Goal: Information Seeking & Learning: Learn about a topic

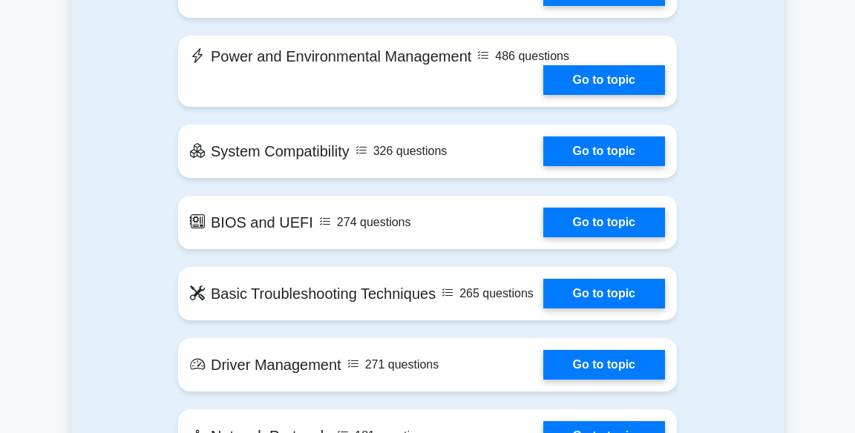
scroll to position [2222, 0]
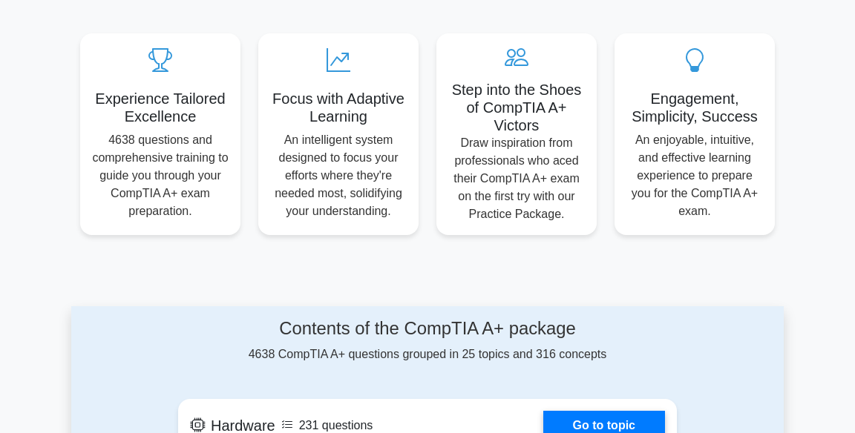
click at [655, 432] on link "Go to topic" at bounding box center [604, 426] width 122 height 30
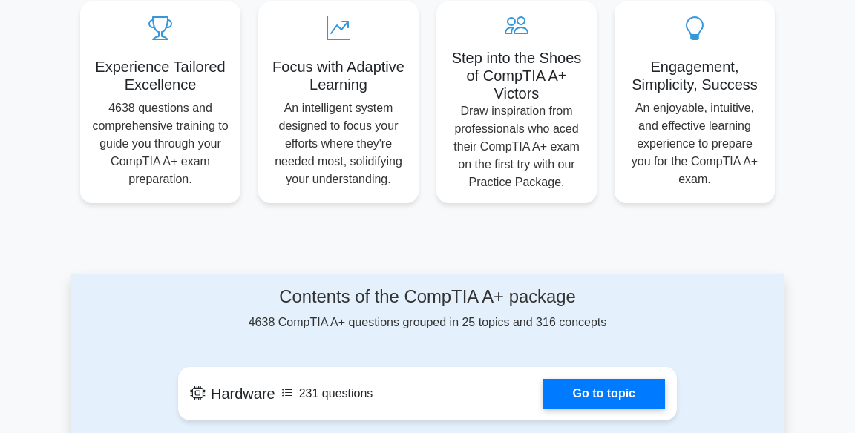
scroll to position [539, 0]
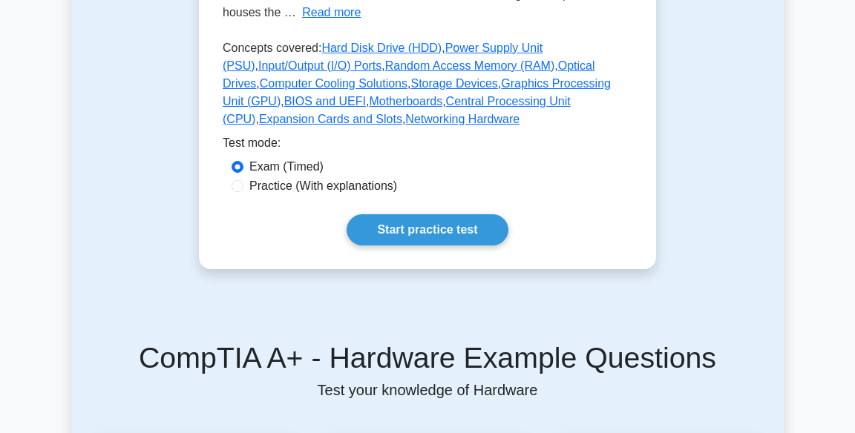
scroll to position [435, 0]
click at [496, 234] on link "Start practice test" at bounding box center [426, 230] width 161 height 31
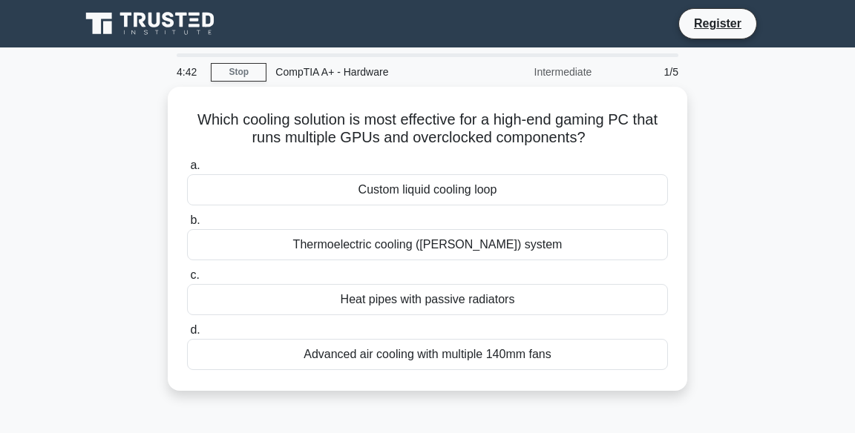
click at [581, 185] on div "Custom liquid cooling loop" at bounding box center [427, 189] width 481 height 31
click at [187, 171] on input "a. Custom liquid cooling loop" at bounding box center [187, 166] width 0 height 10
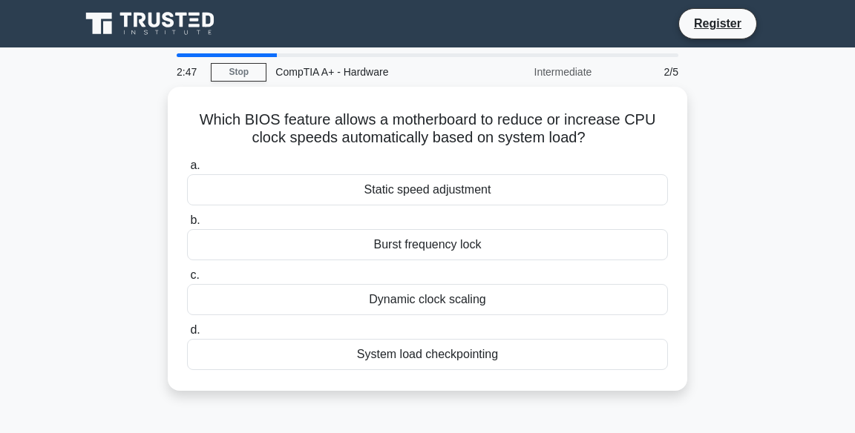
click at [249, 79] on link "Stop" at bounding box center [239, 72] width 56 height 19
click at [697, 187] on div "Which BIOS feature allows a motherboard to reduce or increase CPU clock speeds …" at bounding box center [427, 248] width 712 height 322
